Goal: Find specific page/section

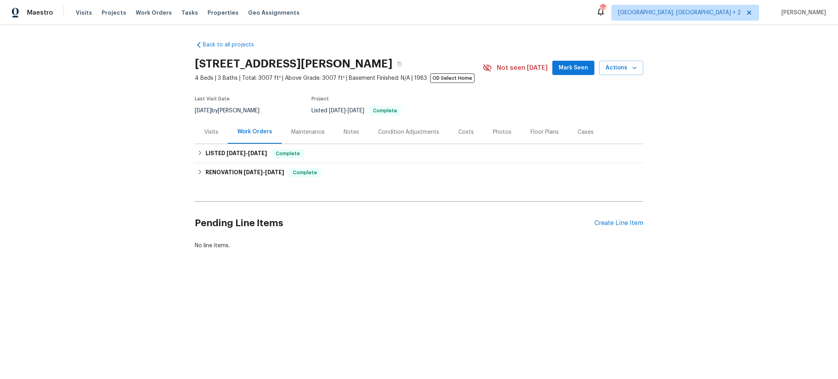
click at [502, 130] on div "Photos" at bounding box center [502, 132] width 19 height 8
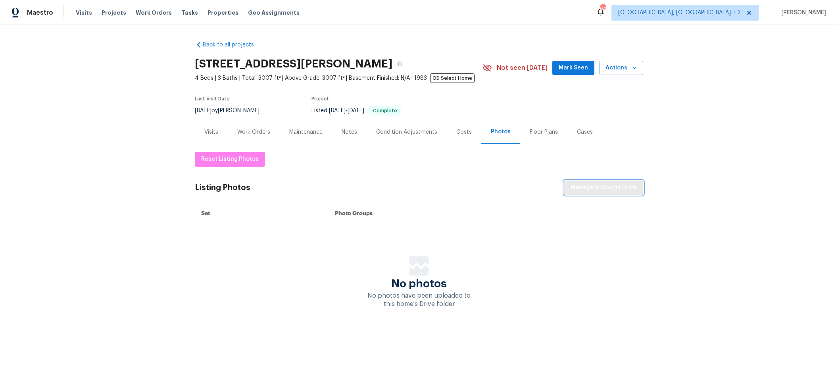
click at [578, 184] on span "Manage in Google Drive" at bounding box center [604, 188] width 66 height 10
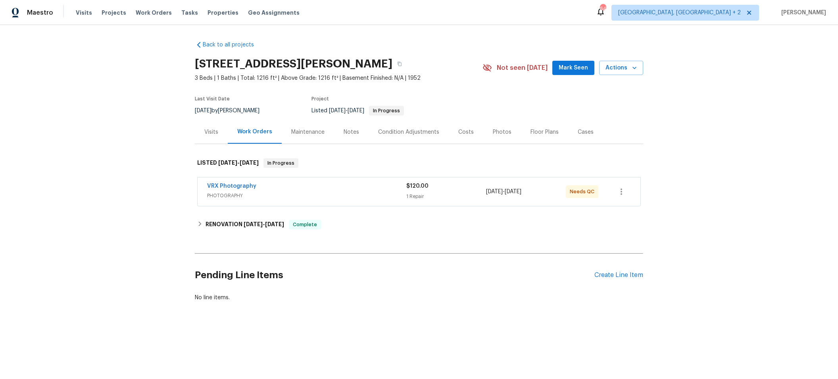
click at [504, 131] on div "Photos" at bounding box center [502, 132] width 19 height 8
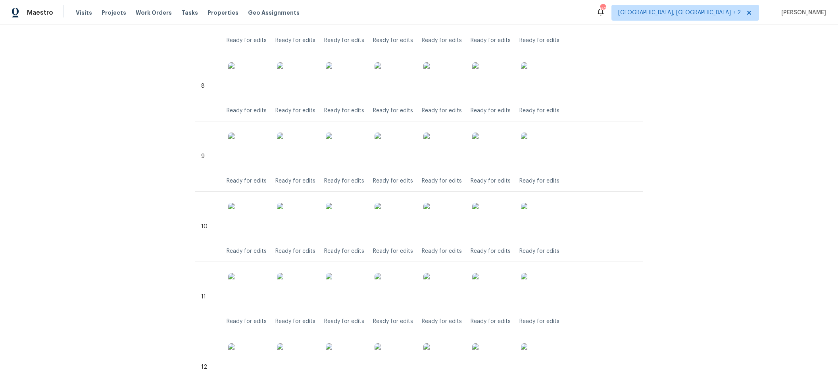
scroll to position [804, 0]
